Goal: Task Accomplishment & Management: Use online tool/utility

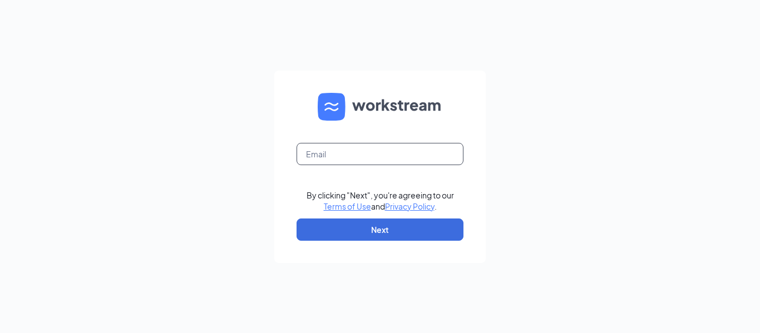
click at [375, 156] on input "text" at bounding box center [379, 154] width 167 height 22
type input "[EMAIL_ADDRESS][DOMAIN_NAME]"
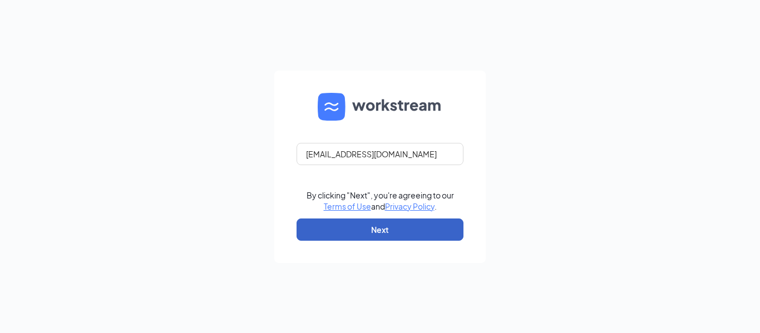
click at [386, 231] on button "Next" at bounding box center [379, 230] width 167 height 22
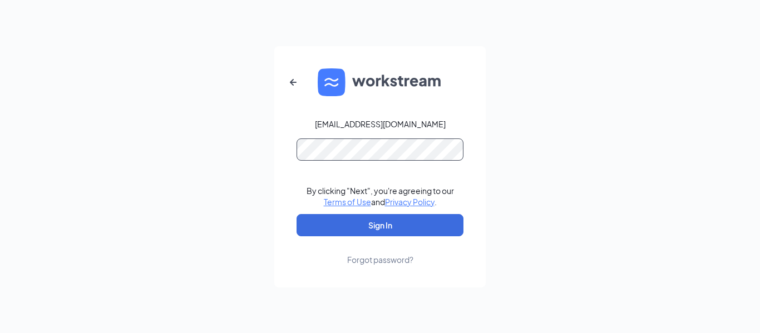
click at [296, 214] on button "Sign In" at bounding box center [379, 225] width 167 height 22
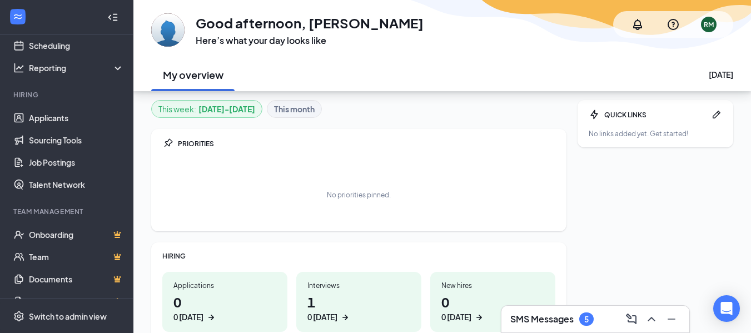
scroll to position [111, 0]
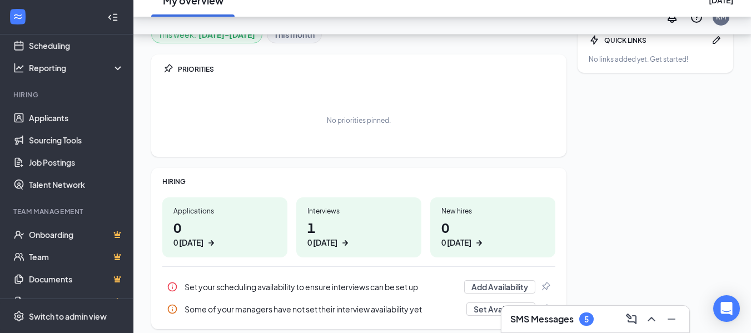
click at [357, 223] on h1 "1 0 [DATE]" at bounding box center [359, 233] width 103 height 31
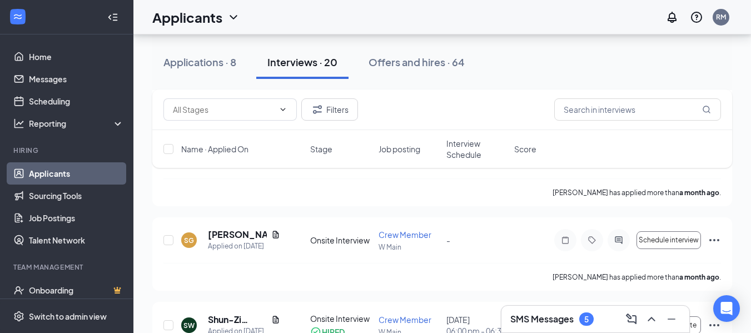
scroll to position [1060, 0]
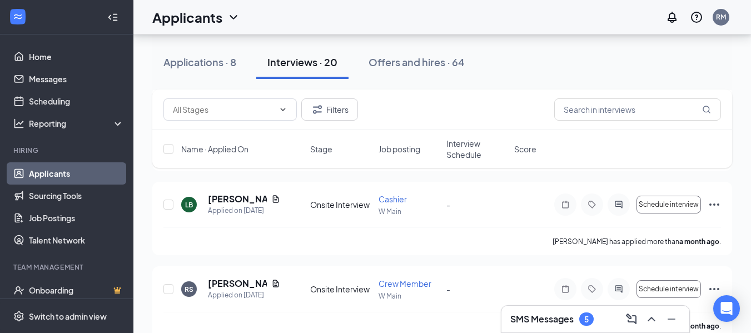
click at [308, 56] on div "Interviews · 20" at bounding box center [303, 62] width 70 height 14
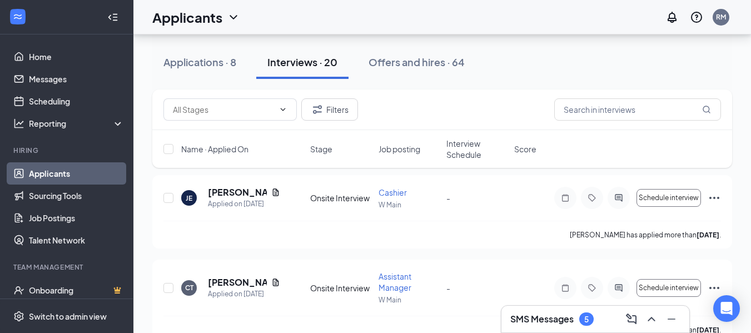
scroll to position [907, 0]
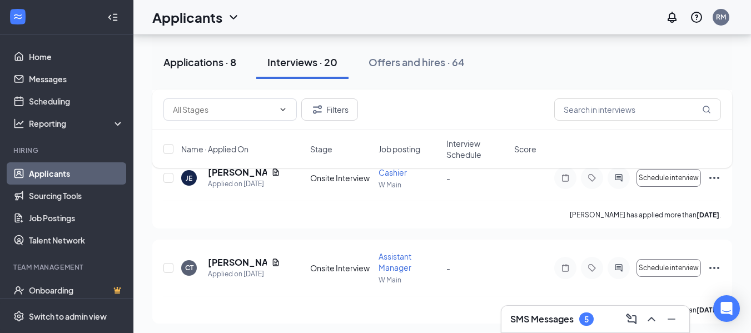
click at [189, 58] on div "Applications · 8" at bounding box center [200, 62] width 73 height 14
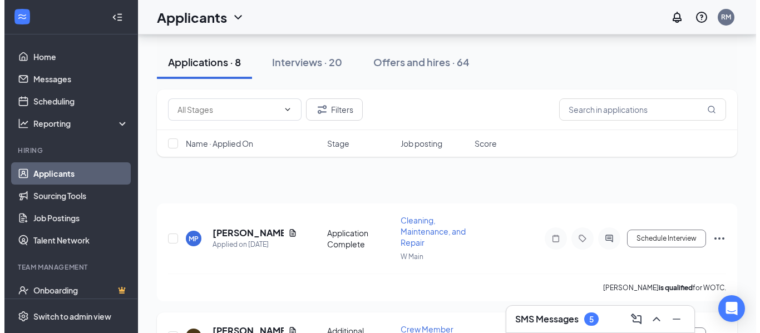
scroll to position [172, 0]
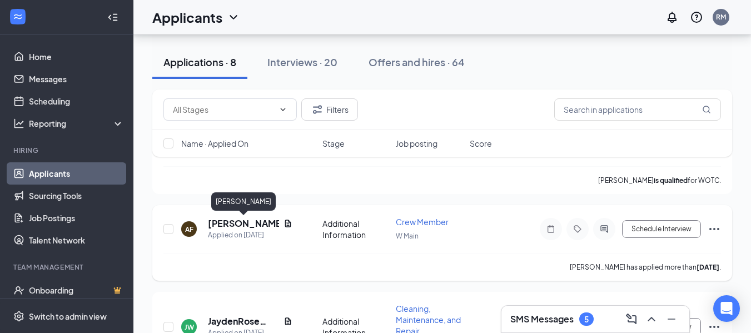
click at [236, 225] on h5 "Alex Felecos" at bounding box center [243, 223] width 71 height 12
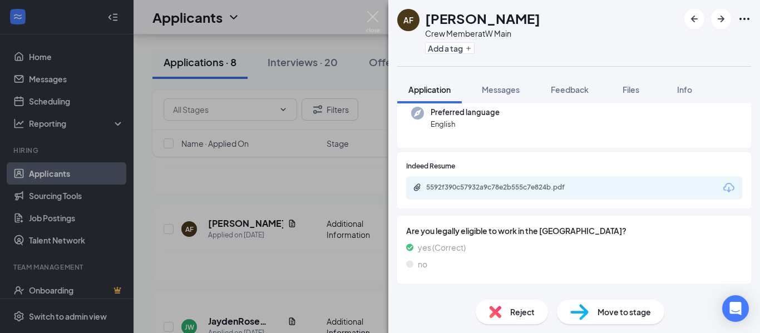
scroll to position [164, 0]
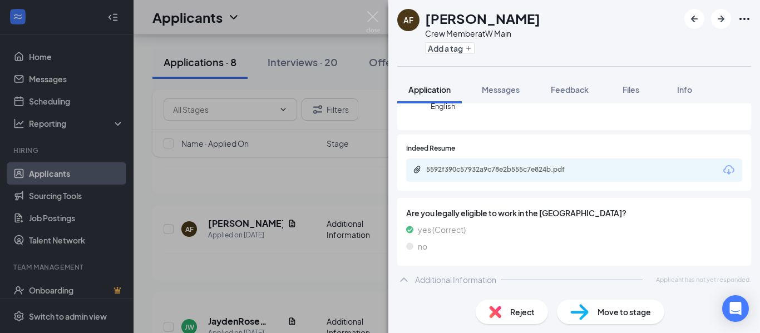
click at [609, 313] on span "Move to stage" at bounding box center [623, 312] width 53 height 12
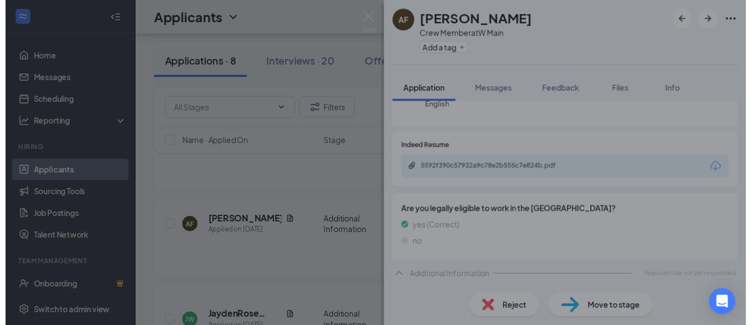
scroll to position [159, 0]
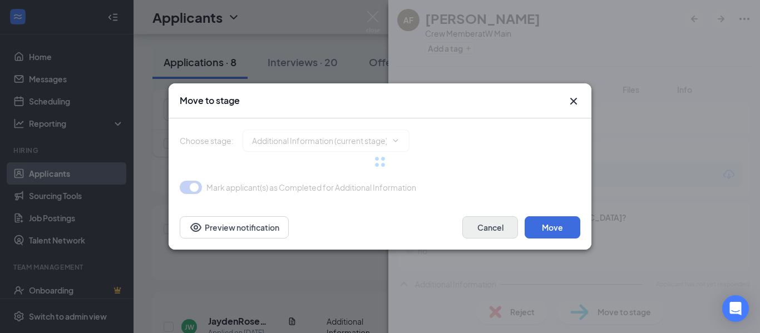
type input "Onsite Interview (next stage)"
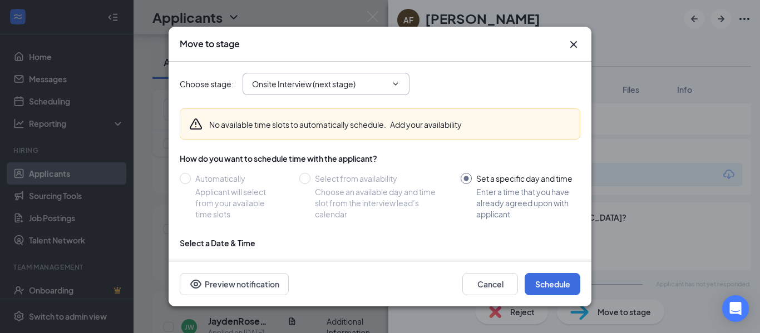
click at [328, 86] on input "Onsite Interview (next stage)" at bounding box center [319, 84] width 135 height 12
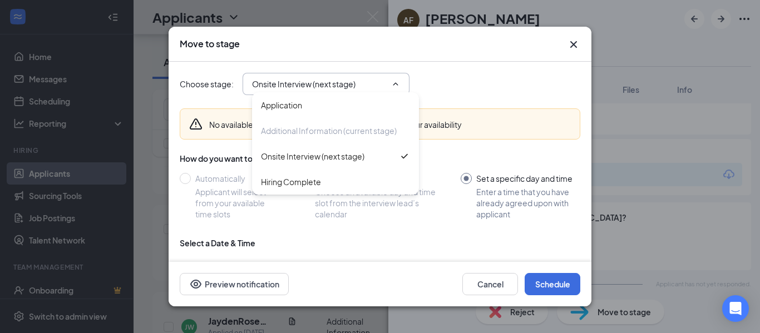
click at [669, 237] on div "Move to stage Choose stage : Onsite Interview (next stage) Application Addition…" at bounding box center [380, 166] width 760 height 333
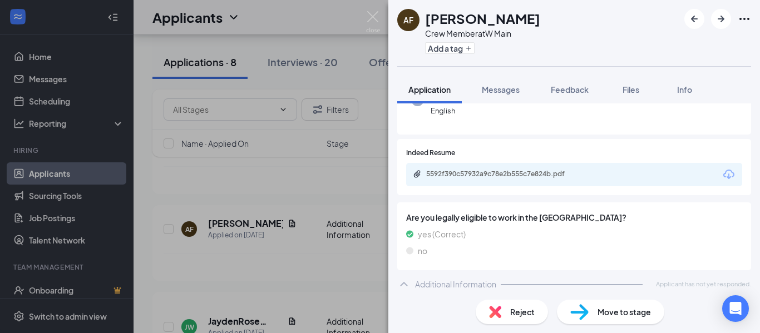
click at [318, 24] on div "AF Alex Felecos Crew Member at W Main Add a tag Application Messages Feedback F…" at bounding box center [380, 166] width 760 height 333
